Goal: Navigation & Orientation: Find specific page/section

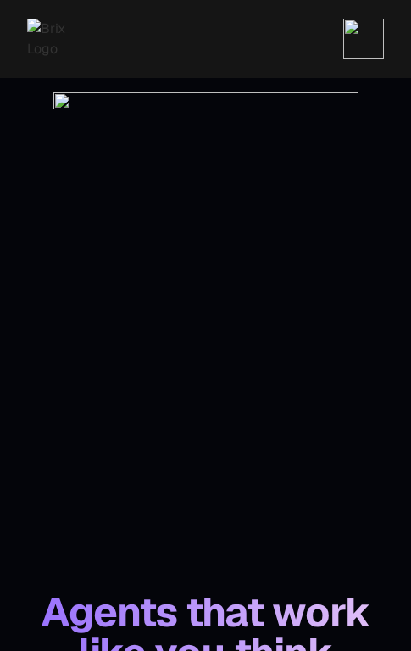
scroll to position [2704, 0]
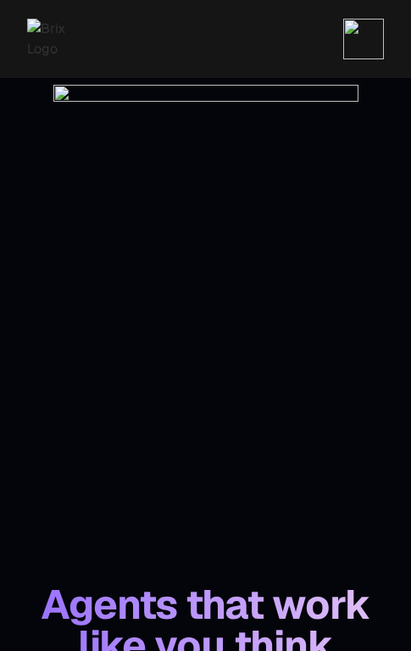
click at [186, 253] on img at bounding box center [205, 239] width 305 height 309
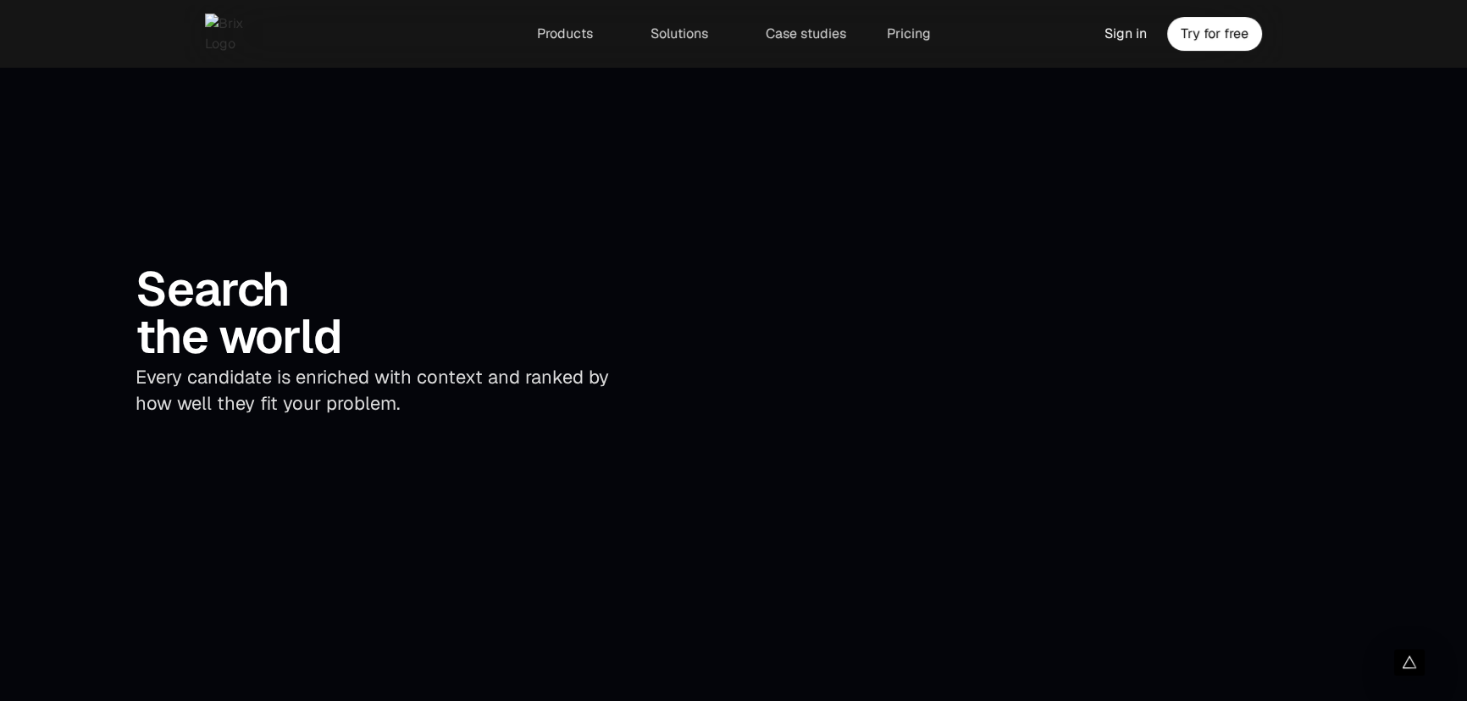
scroll to position [3965, 0]
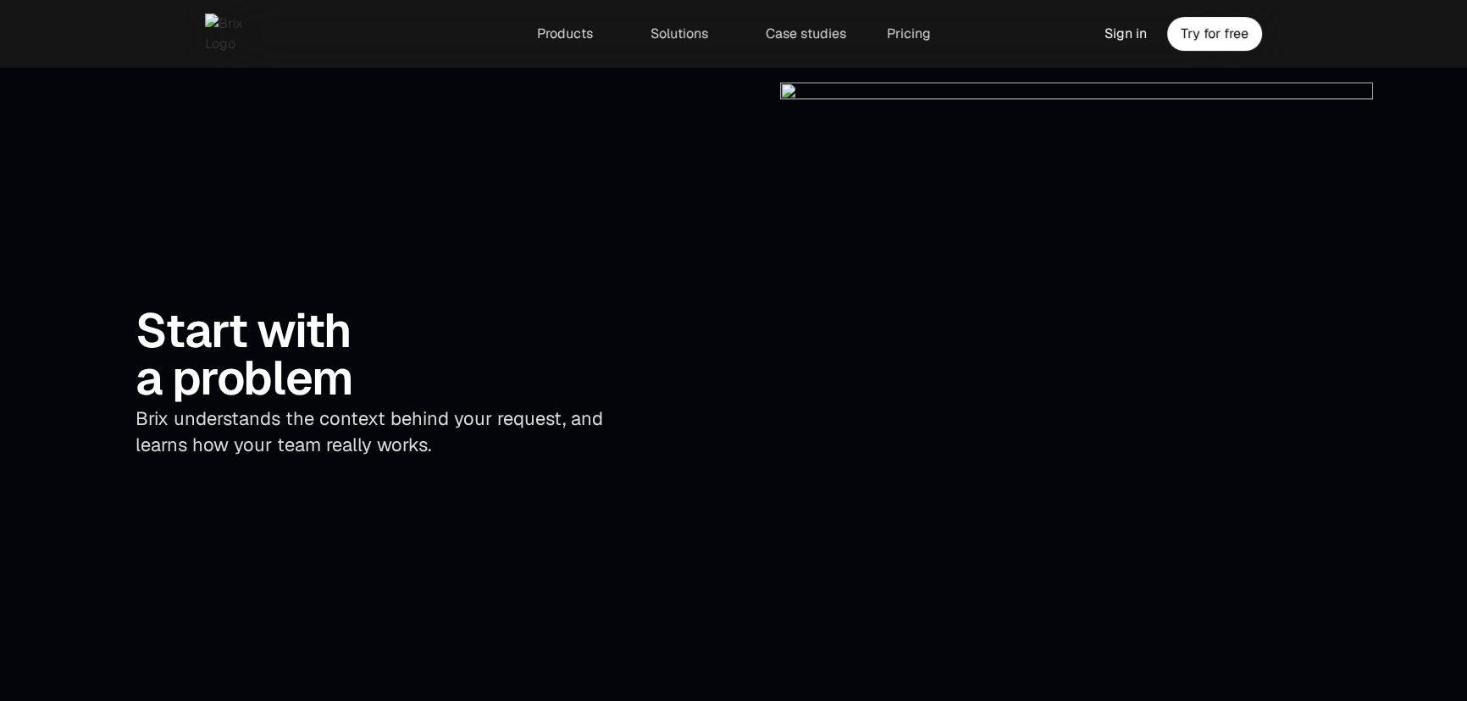
scroll to position [2979, 0]
